Goal: Task Accomplishment & Management: Manage account settings

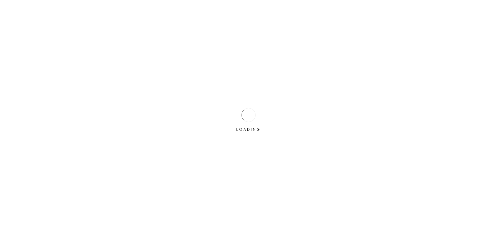
click at [218, 113] on div "LOADING" at bounding box center [248, 120] width 497 height 240
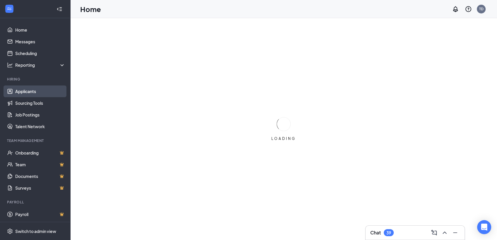
click at [22, 92] on link "Applicants" at bounding box center [40, 91] width 50 height 12
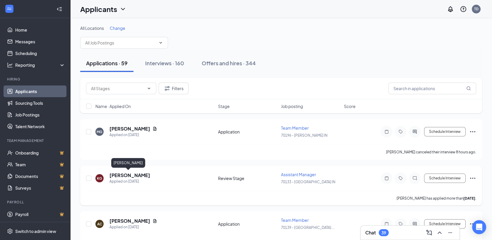
click at [120, 173] on h5 "[PERSON_NAME]" at bounding box center [129, 175] width 41 height 6
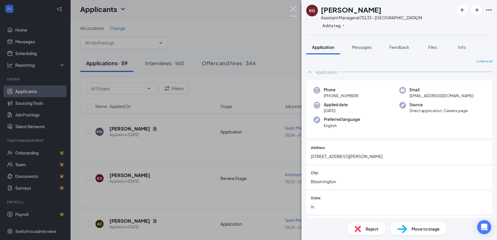
click at [291, 6] on img at bounding box center [292, 11] width 7 height 11
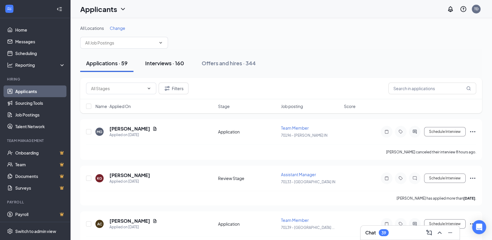
click at [156, 63] on div "Interviews · 160" at bounding box center [164, 62] width 39 height 7
